Goal: Task Accomplishment & Management: Use online tool/utility

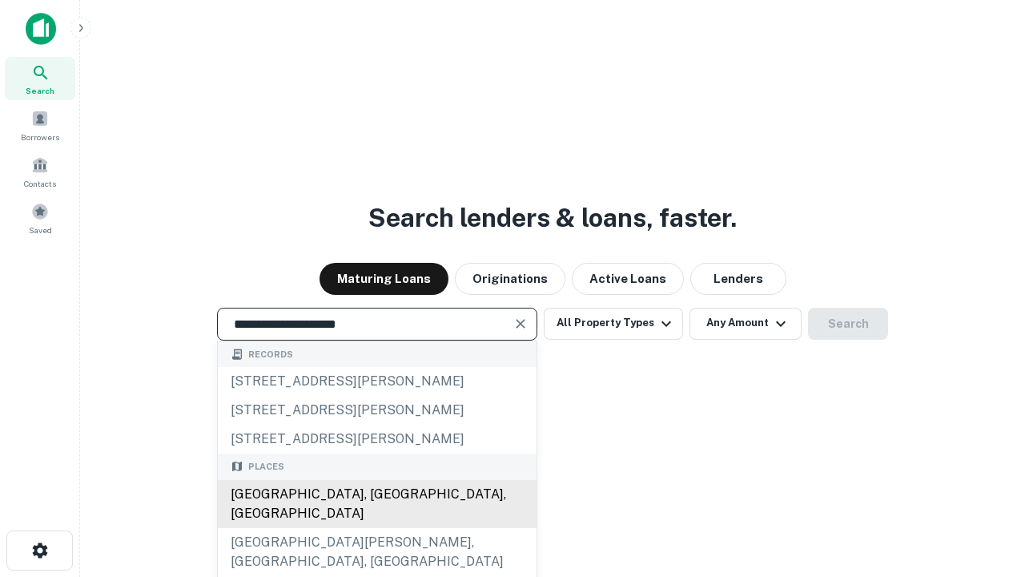
click at [376, 528] on div "Santa Monica, CA, USA" at bounding box center [377, 504] width 319 height 48
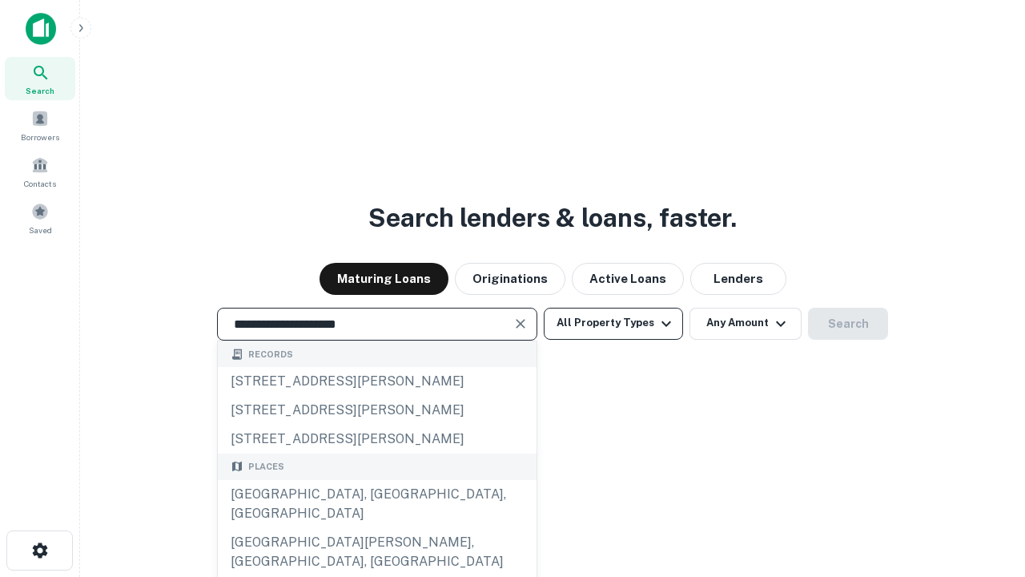
type input "**********"
click at [613, 323] on button "All Property Types" at bounding box center [613, 324] width 139 height 32
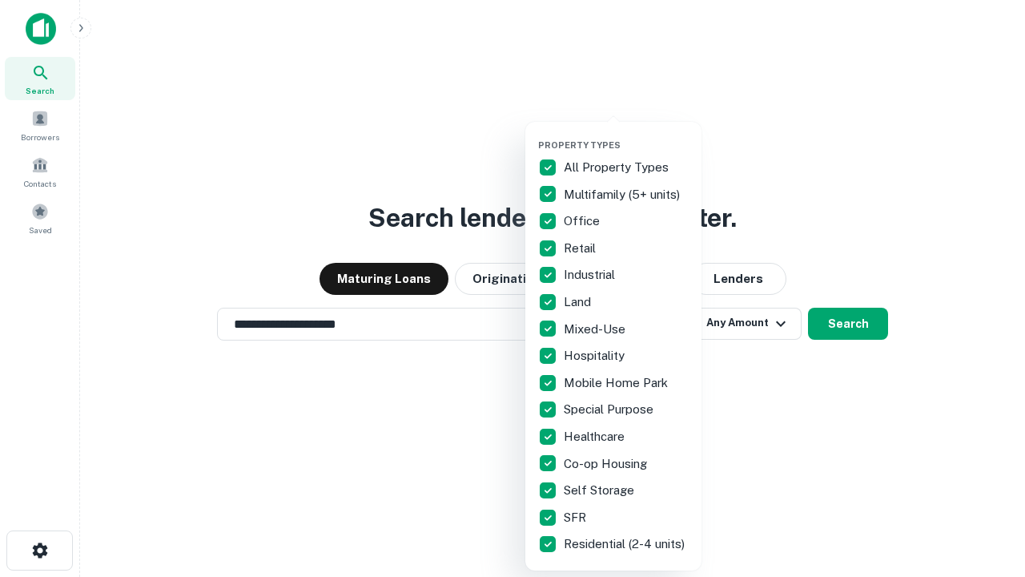
click at [626, 135] on button "button" at bounding box center [626, 135] width 176 height 1
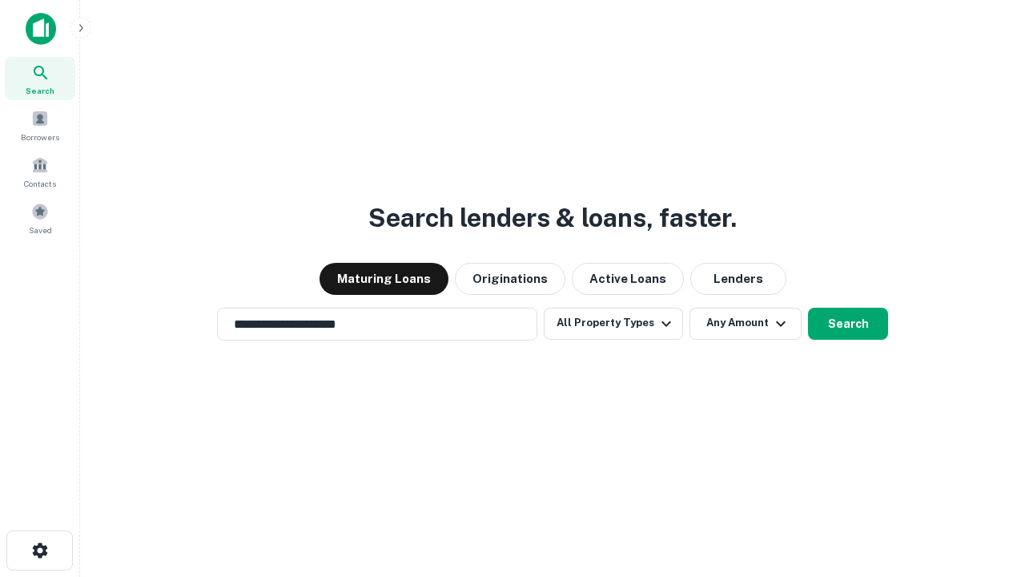
scroll to position [25, 0]
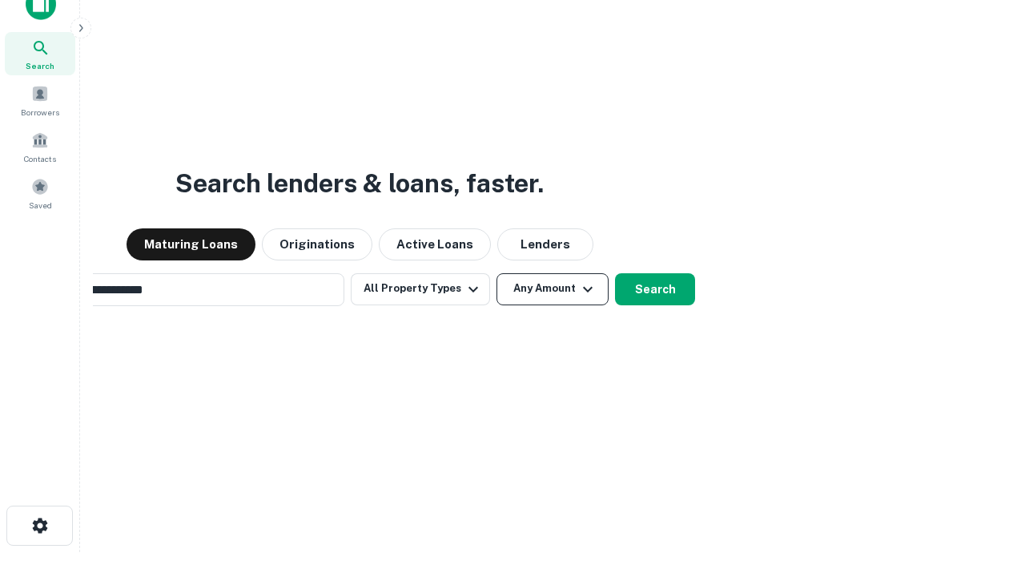
click at [496, 273] on button "Any Amount" at bounding box center [552, 289] width 112 height 32
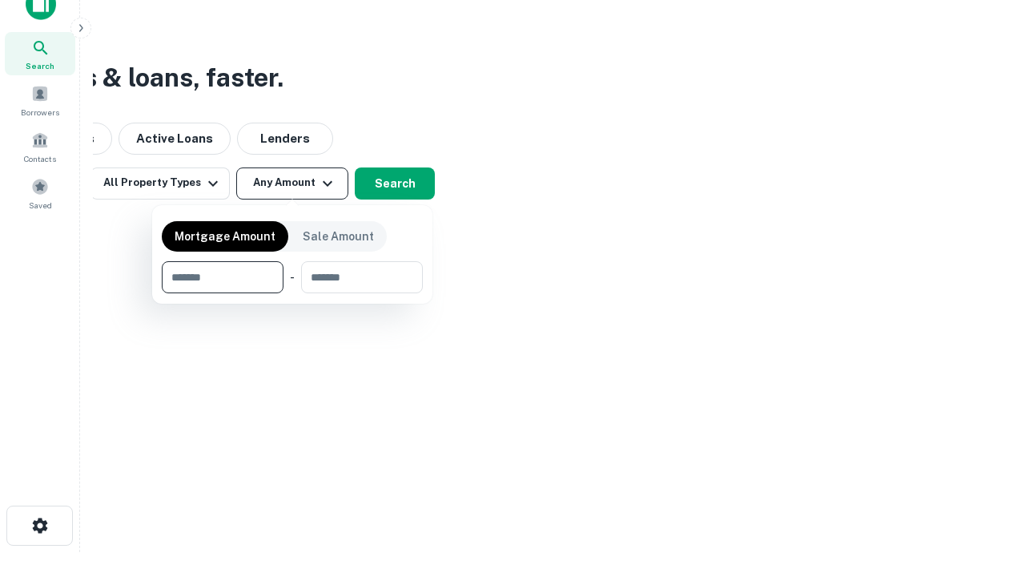
scroll to position [26, 0]
type input "*******"
click at [292, 293] on button "button" at bounding box center [292, 293] width 261 height 1
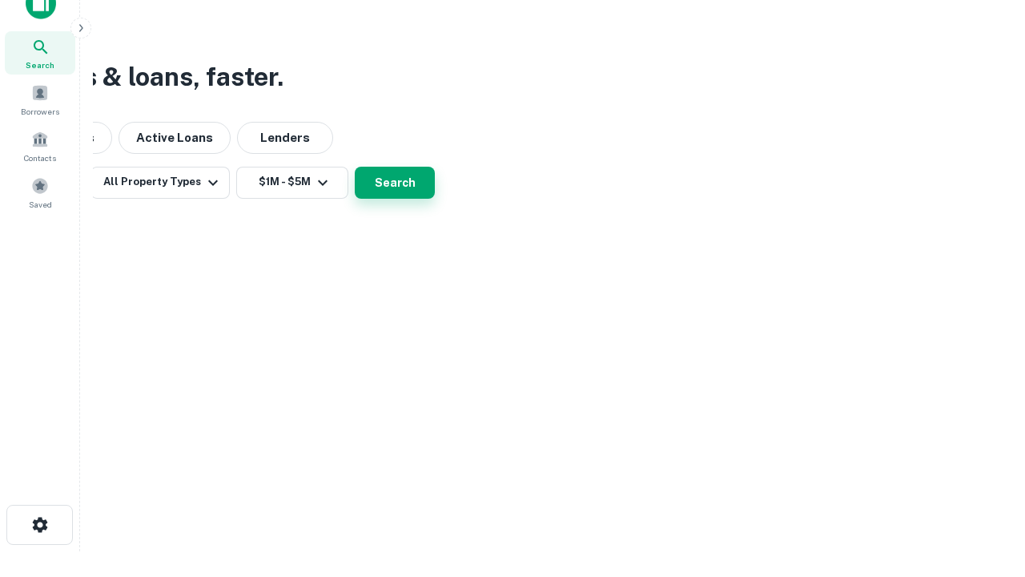
click at [435, 199] on button "Search" at bounding box center [395, 183] width 80 height 32
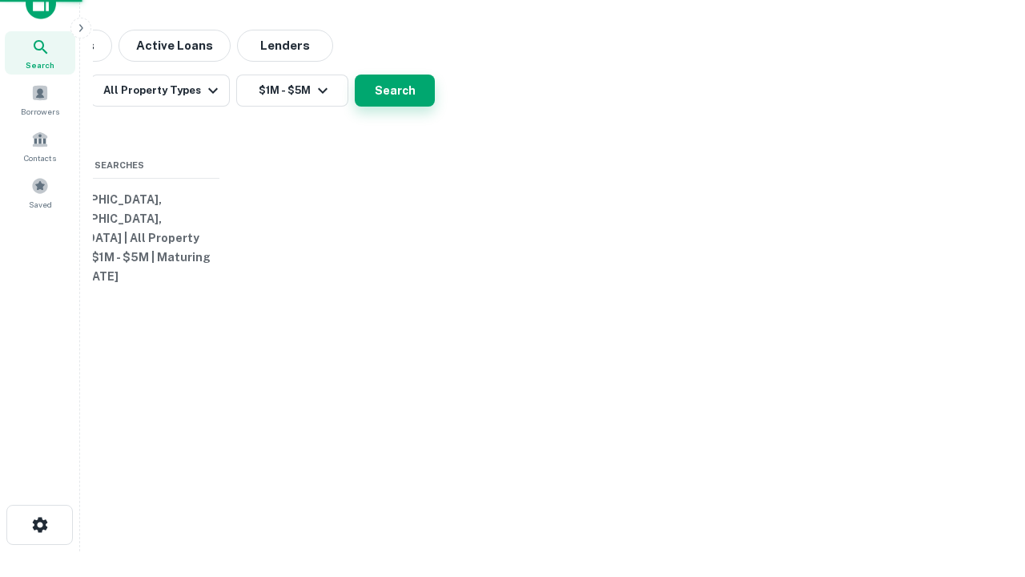
scroll to position [25, 0]
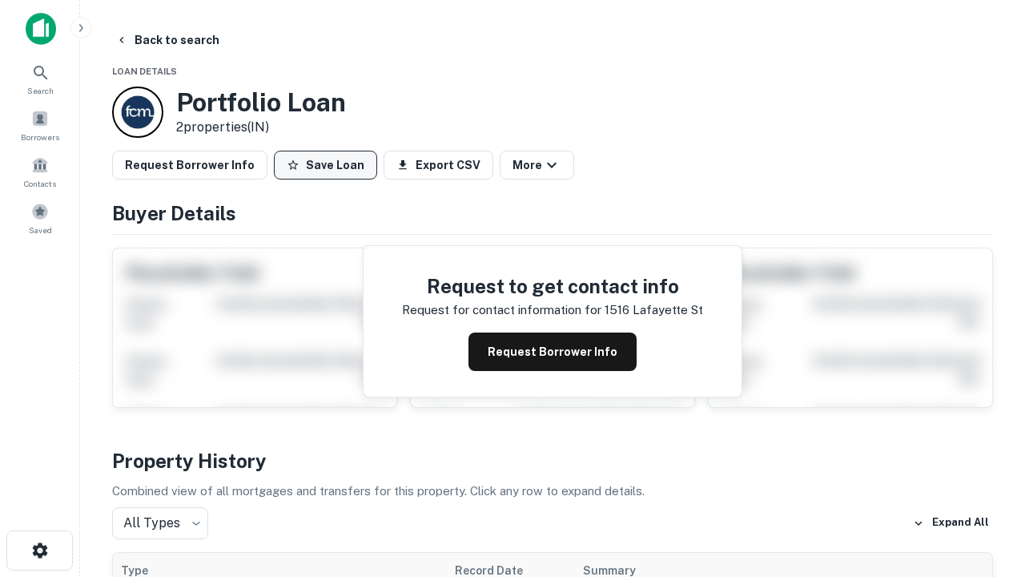
click at [325, 165] on button "Save Loan" at bounding box center [325, 165] width 103 height 29
click at [329, 165] on button "Save Loan" at bounding box center [325, 165] width 103 height 29
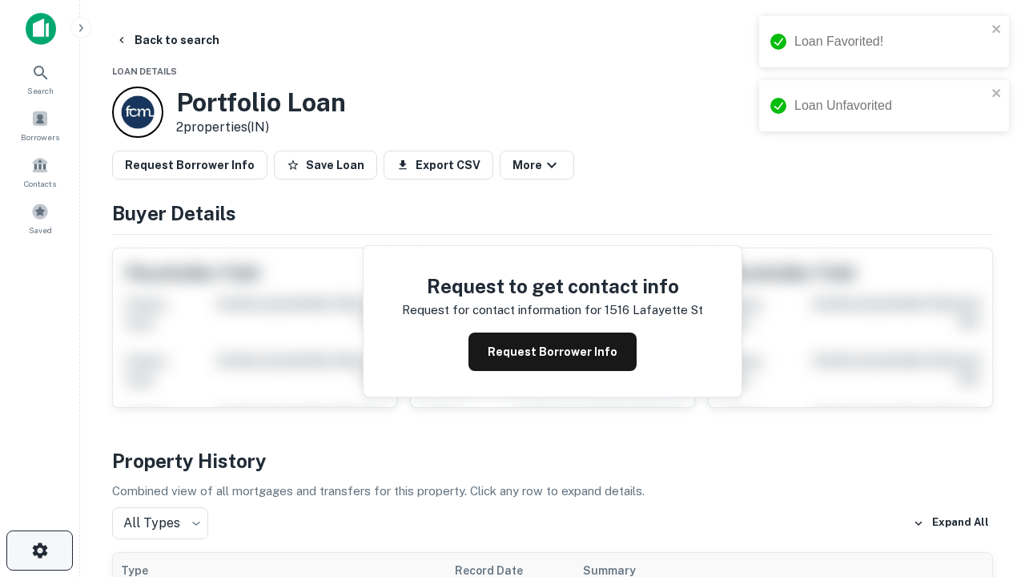
click at [39, 550] on icon "button" at bounding box center [39, 550] width 19 height 19
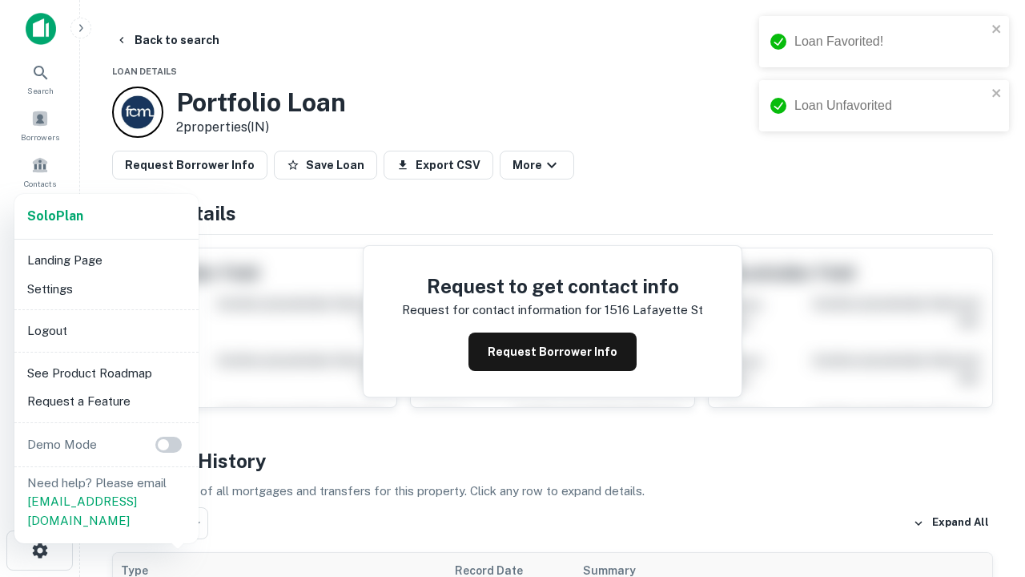
click at [106, 330] on li "Logout" at bounding box center [106, 330] width 171 height 29
